Goal: Transaction & Acquisition: Purchase product/service

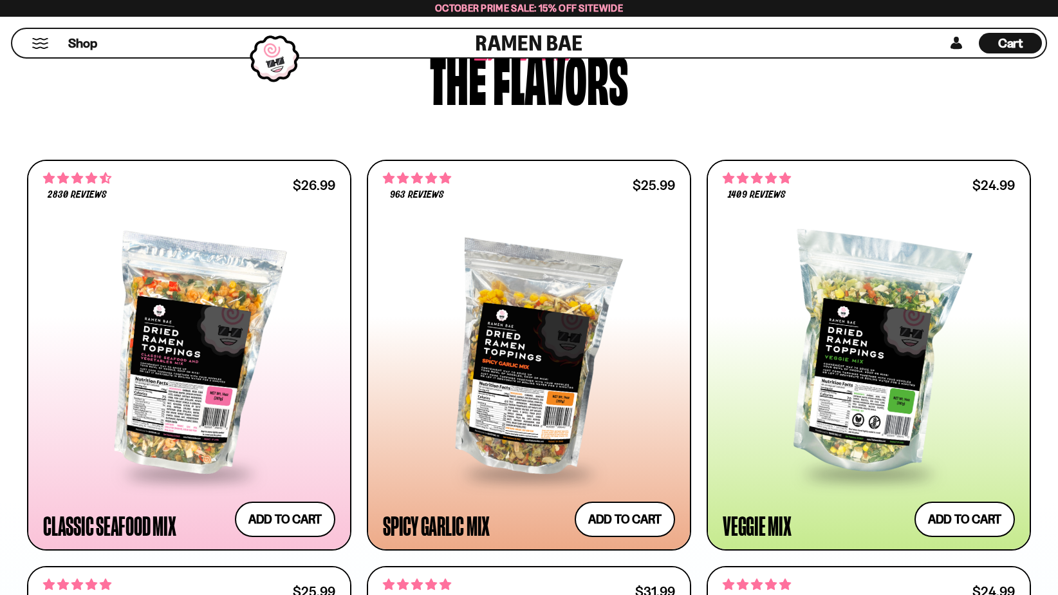
scroll to position [644, 0]
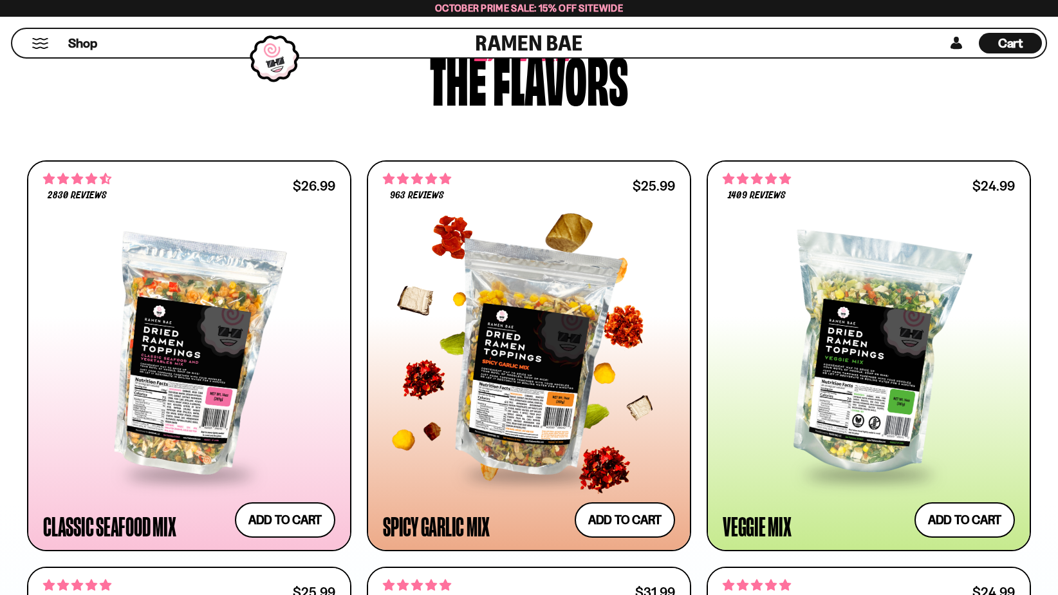
click at [522, 382] on div at bounding box center [529, 355] width 292 height 234
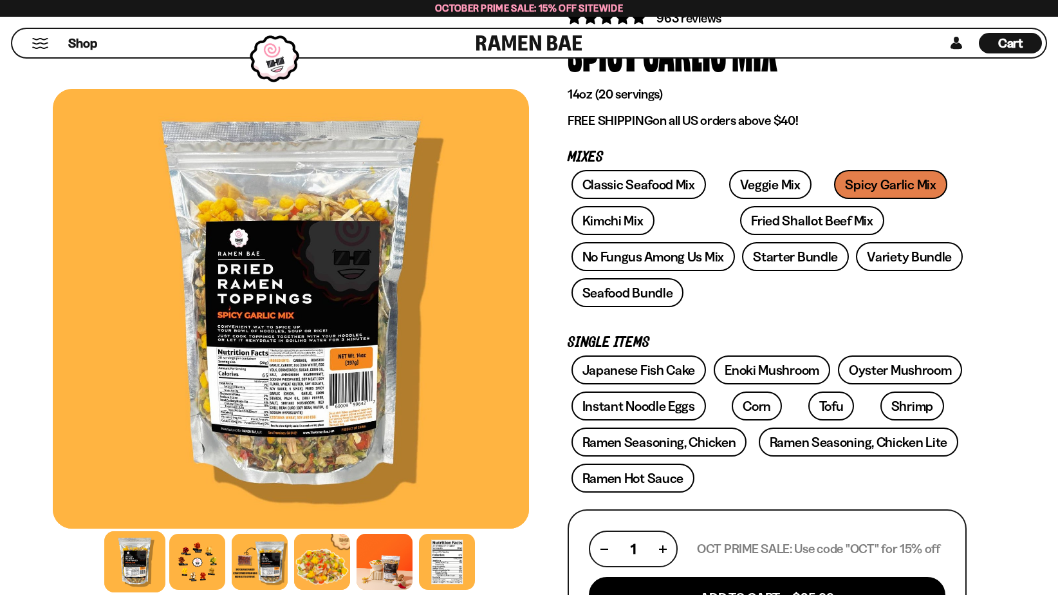
scroll to position [129, 0]
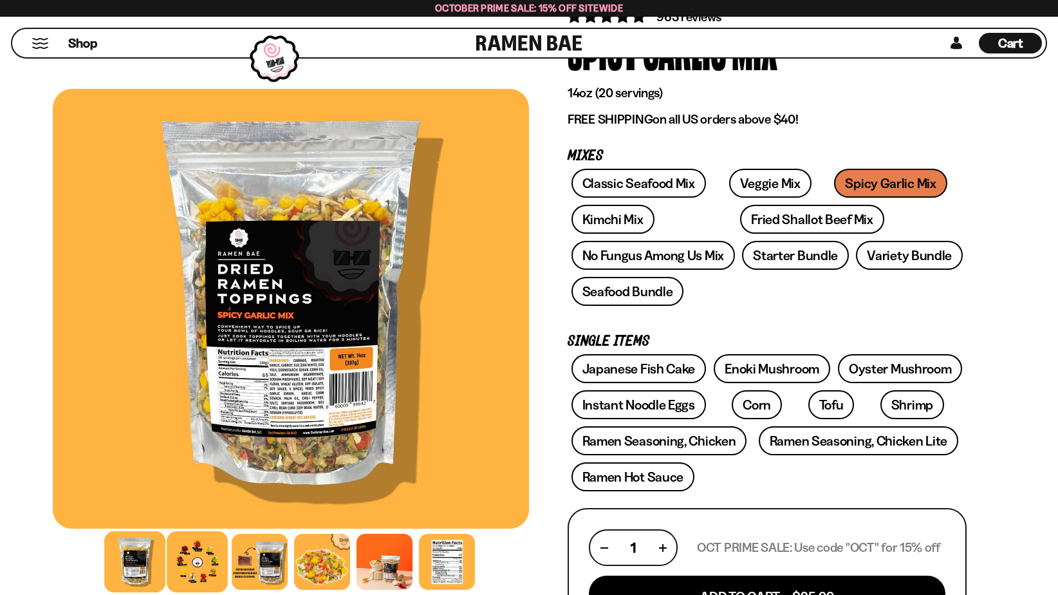
click at [185, 571] on div at bounding box center [197, 561] width 61 height 61
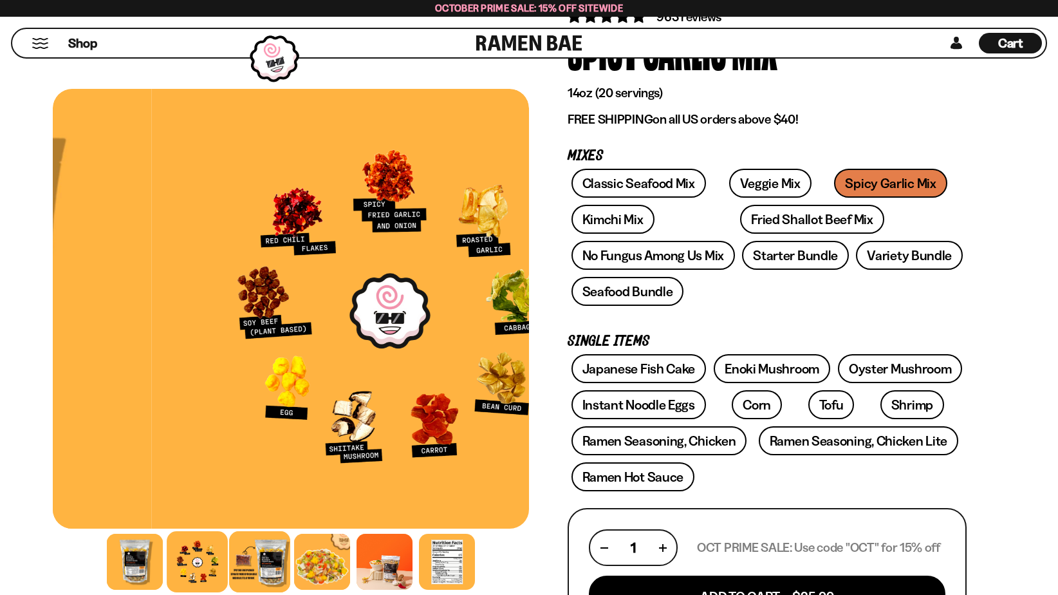
click at [281, 562] on div at bounding box center [259, 561] width 61 height 61
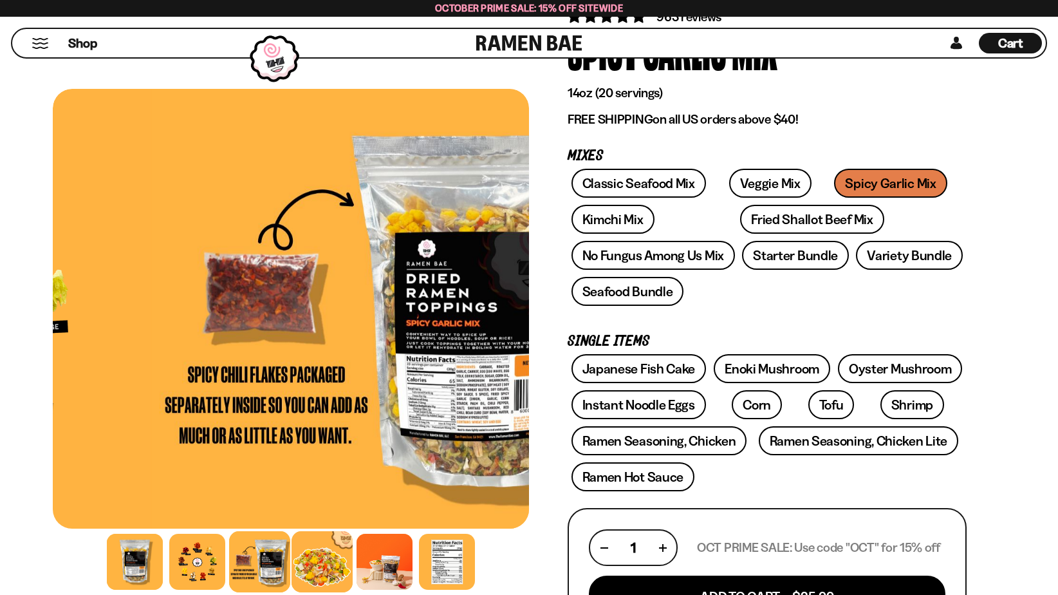
click at [334, 564] on div at bounding box center [322, 561] width 61 height 61
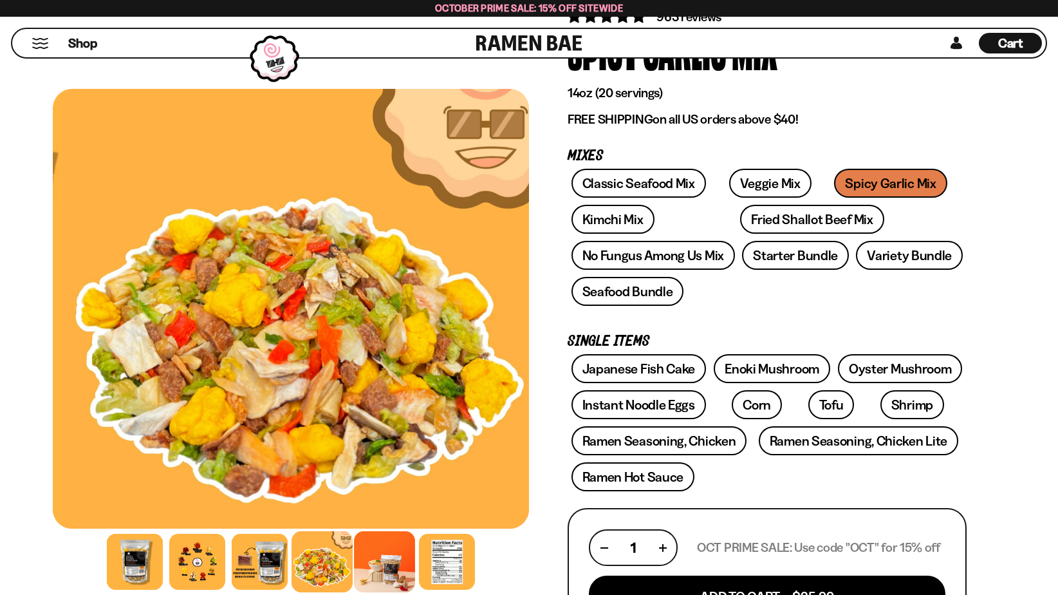
click at [383, 562] on div at bounding box center [384, 561] width 61 height 61
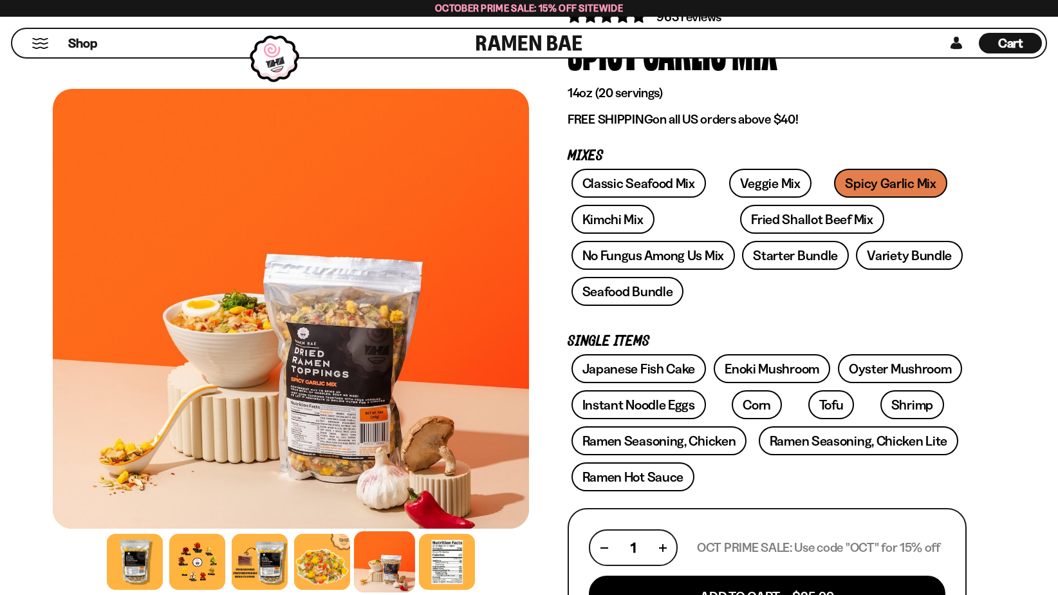
click at [481, 555] on div at bounding box center [291, 561] width 476 height 62
click at [468, 562] on div at bounding box center [446, 561] width 61 height 61
